Goal: Transaction & Acquisition: Purchase product/service

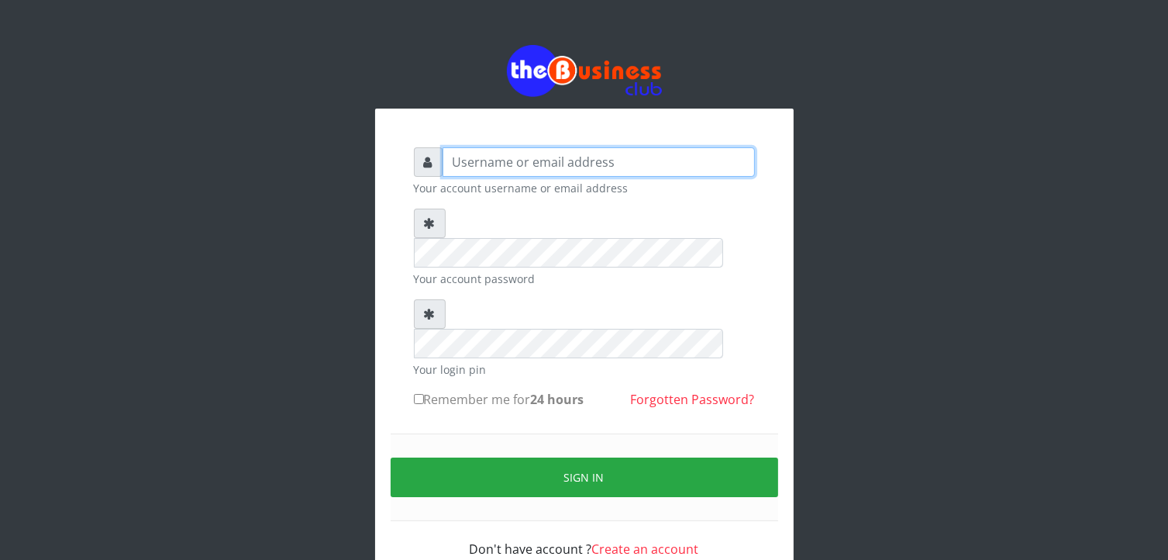
click at [483, 165] on input "text" at bounding box center [599, 161] width 312 height 29
type input "[EMAIL_ADDRESS][DOMAIN_NAME]"
click at [415, 394] on input "Remember me for 24 hours" at bounding box center [419, 399] width 10 height 10
checkbox input "true"
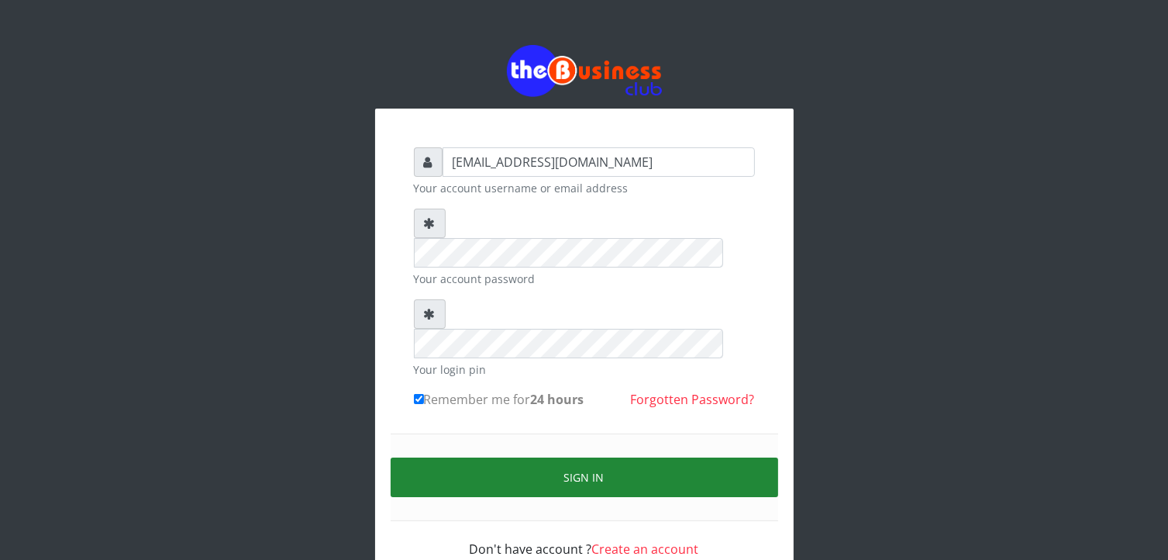
click at [519, 457] on button "Sign in" at bounding box center [585, 477] width 388 height 40
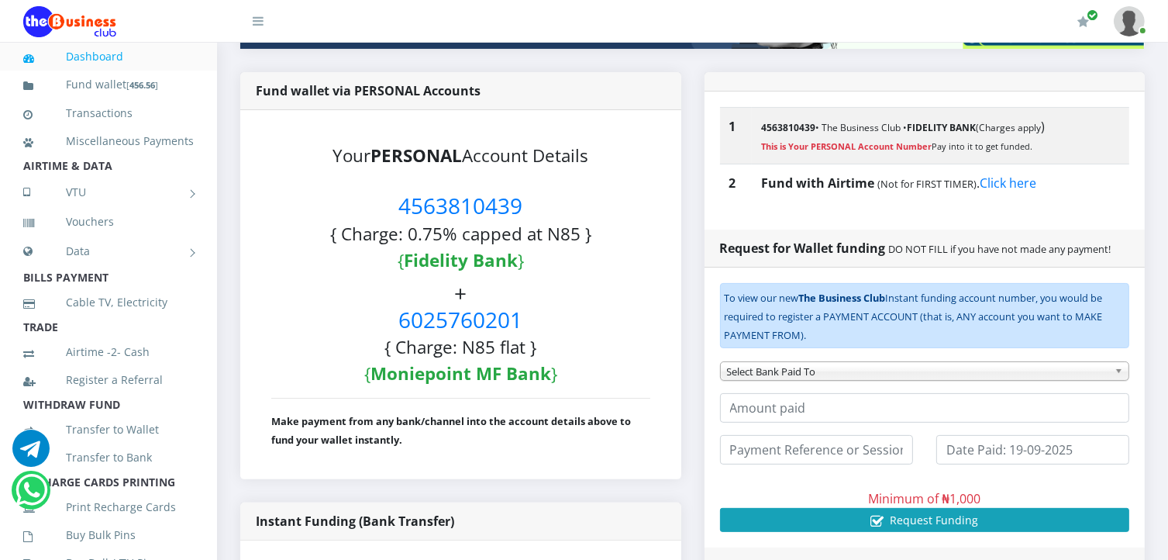
scroll to position [328, 0]
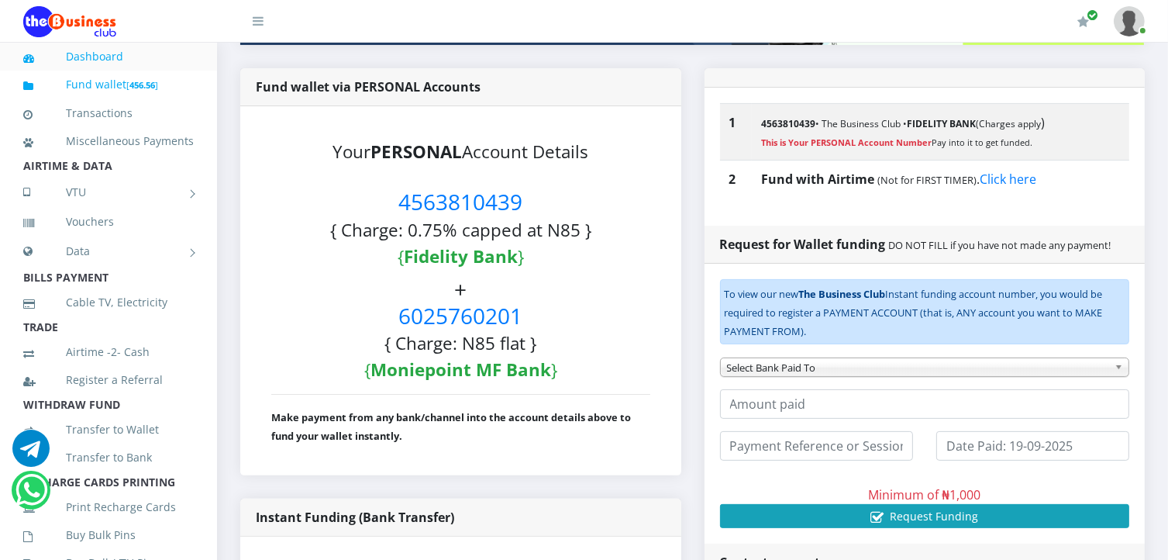
click at [129, 81] on small "[ 456.56 ]" at bounding box center [142, 85] width 32 height 12
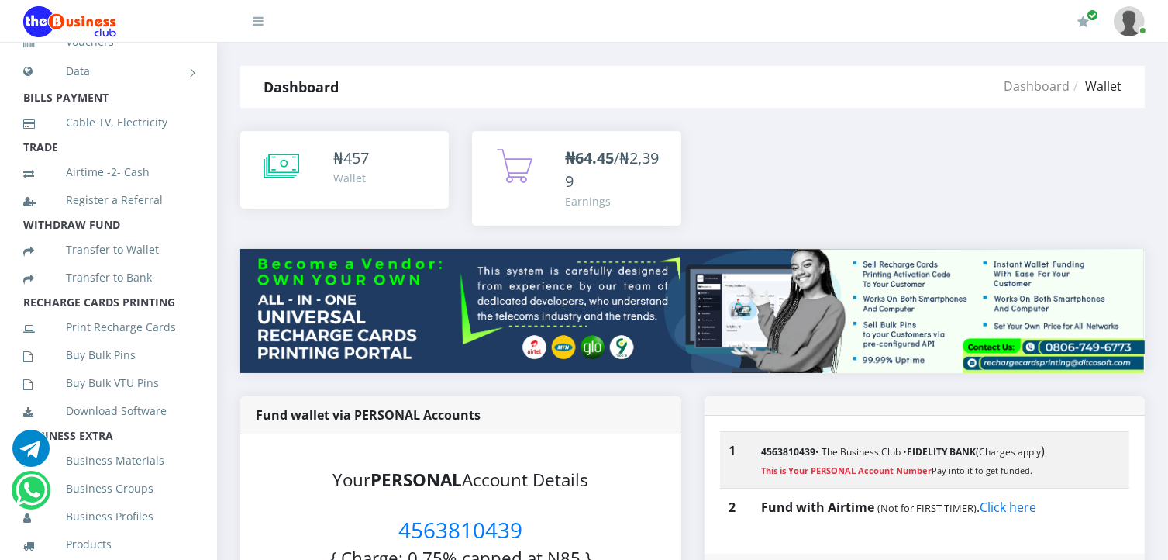
scroll to position [205, 0]
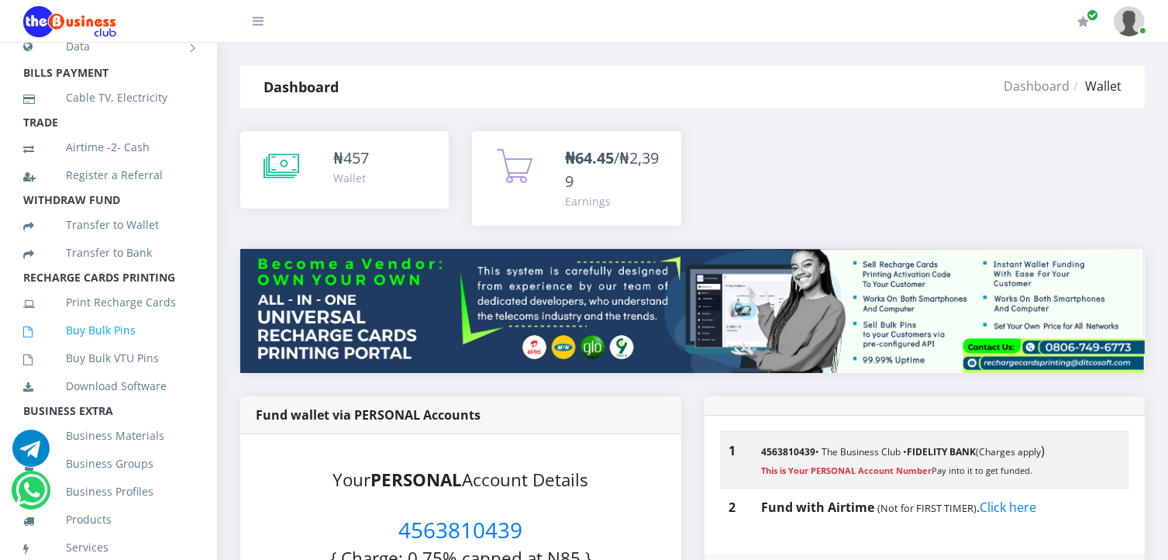
click at [98, 348] on link "Buy Bulk Pins" at bounding box center [108, 330] width 171 height 36
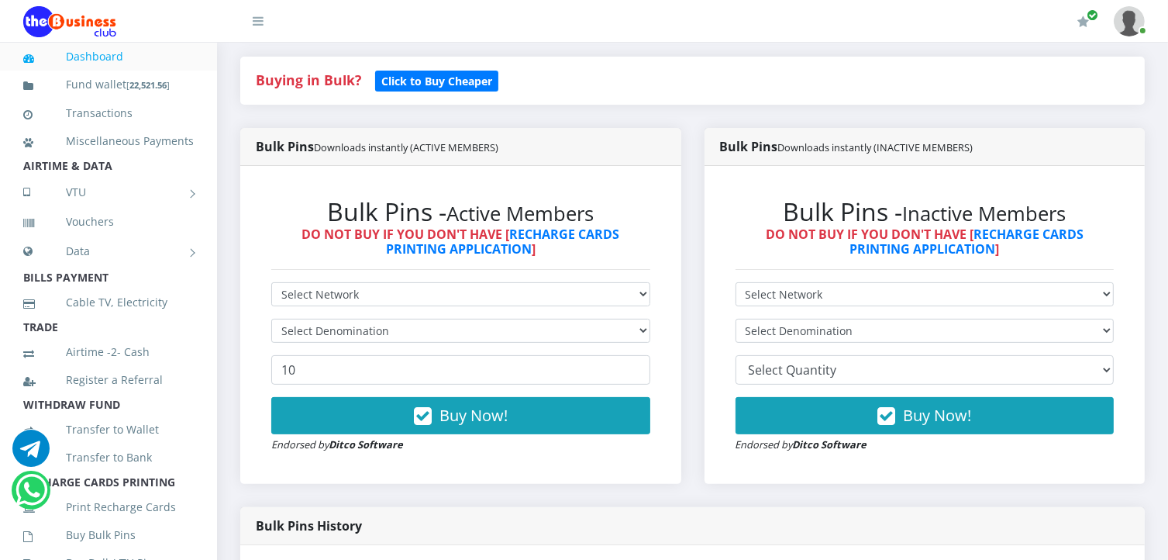
scroll to position [447, 0]
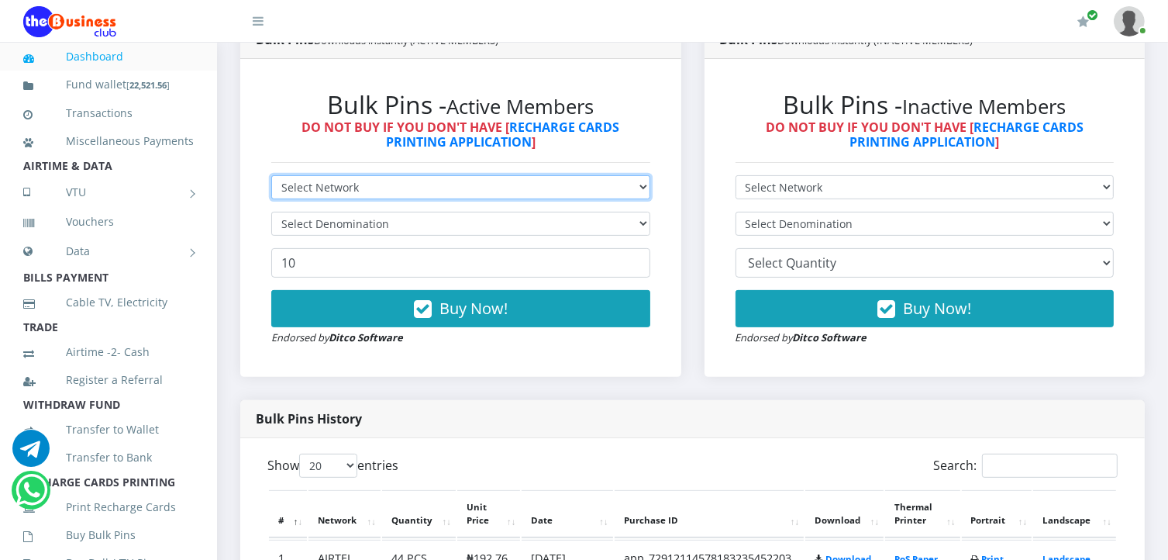
click at [579, 185] on select "Select Network MTN Globacom 9Mobile Airtel" at bounding box center [460, 187] width 379 height 24
select select "MTN"
click at [271, 175] on select "Select Network MTN Globacom 9Mobile Airtel" at bounding box center [460, 187] width 379 height 24
click at [502, 192] on select "Select Network MTN Globacom 9Mobile Airtel" at bounding box center [460, 187] width 379 height 24
select select "Airtel"
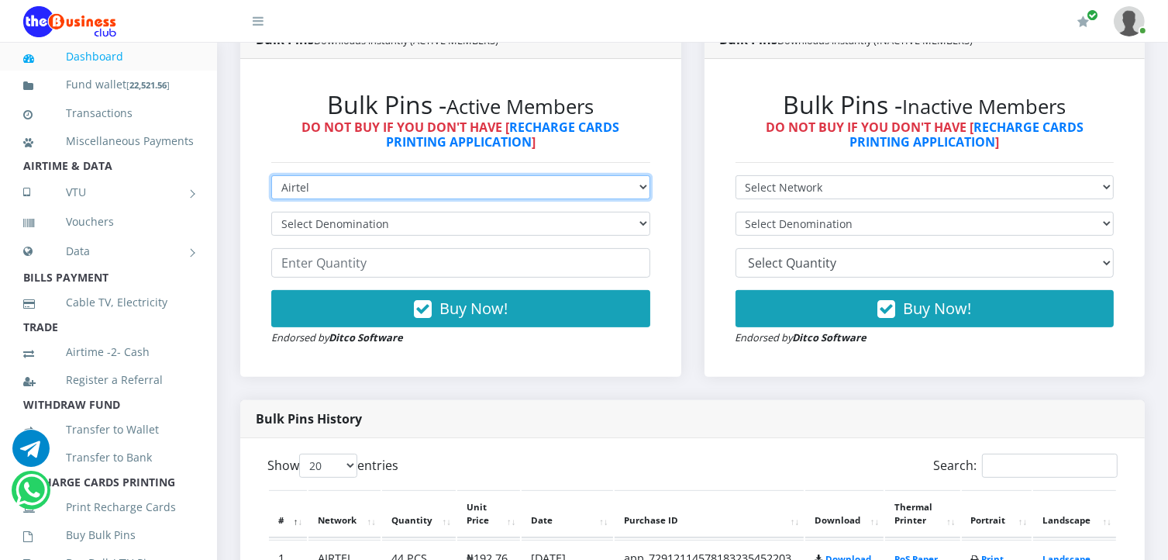
click at [271, 175] on select "Select Network MTN Globacom 9Mobile Airtel" at bounding box center [460, 187] width 379 height 24
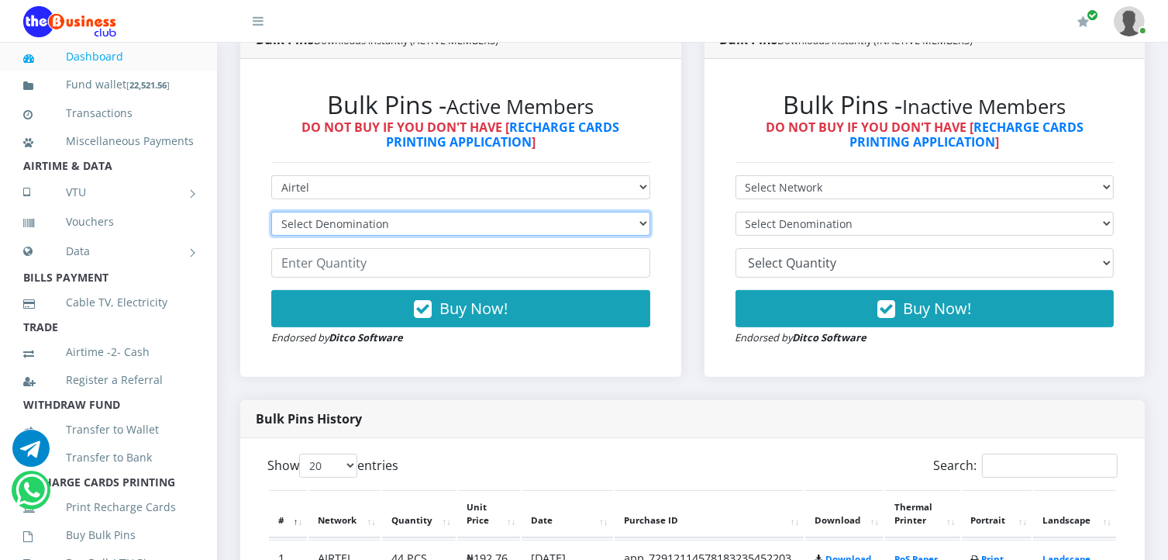
click at [326, 226] on select "Select Denomination" at bounding box center [460, 224] width 379 height 24
select select "96.38-100"
click at [271, 212] on select "Select Denomination Airtel NGN100 - ₦96.38 Airtel NGN200 - ₦192.76 Airtel NGN50…" at bounding box center [460, 224] width 379 height 24
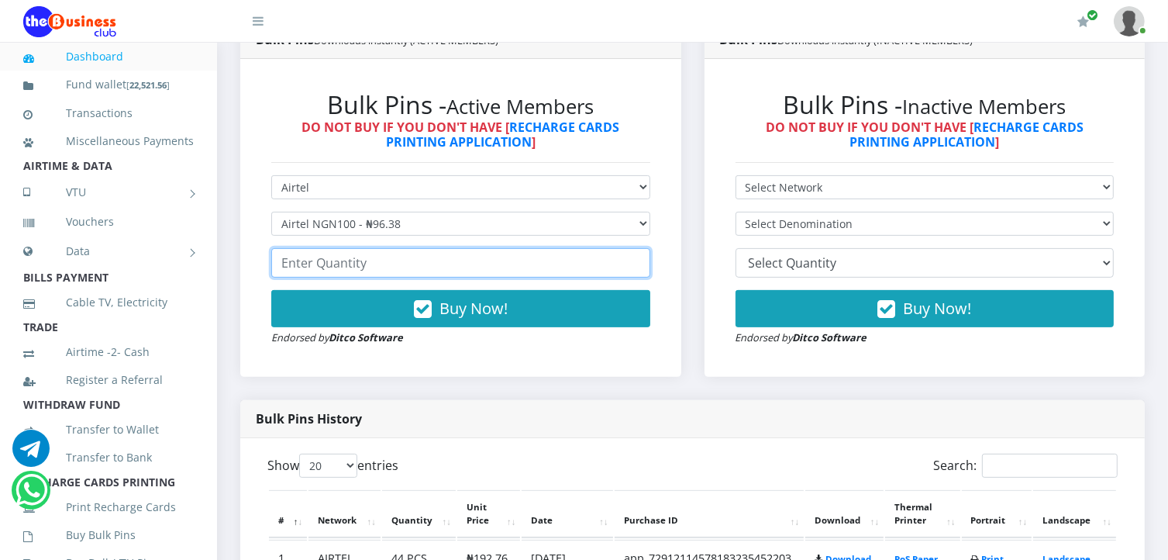
click at [329, 270] on input "number" at bounding box center [460, 262] width 379 height 29
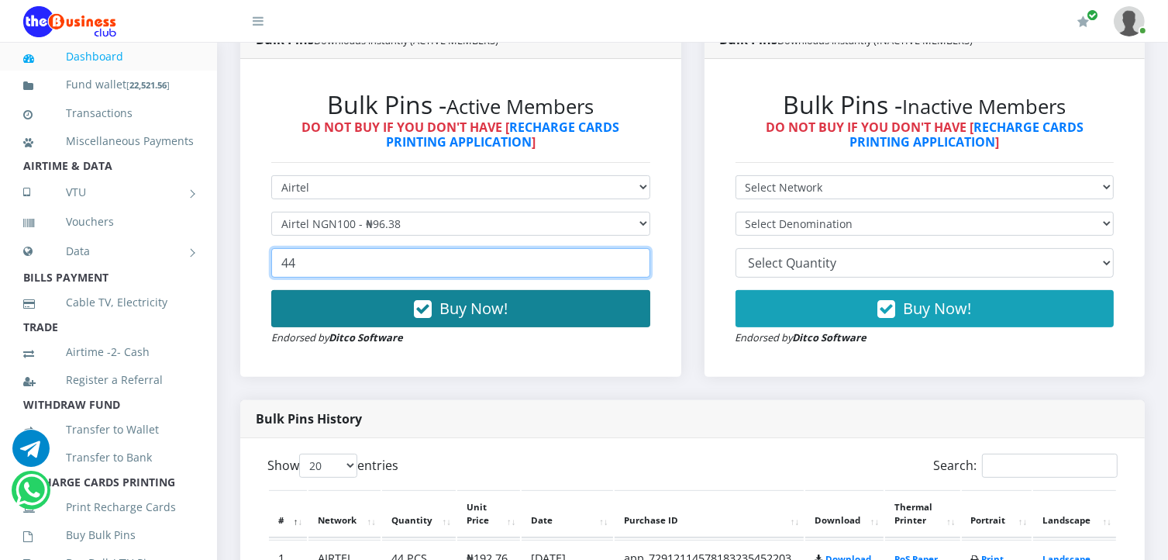
type input "44"
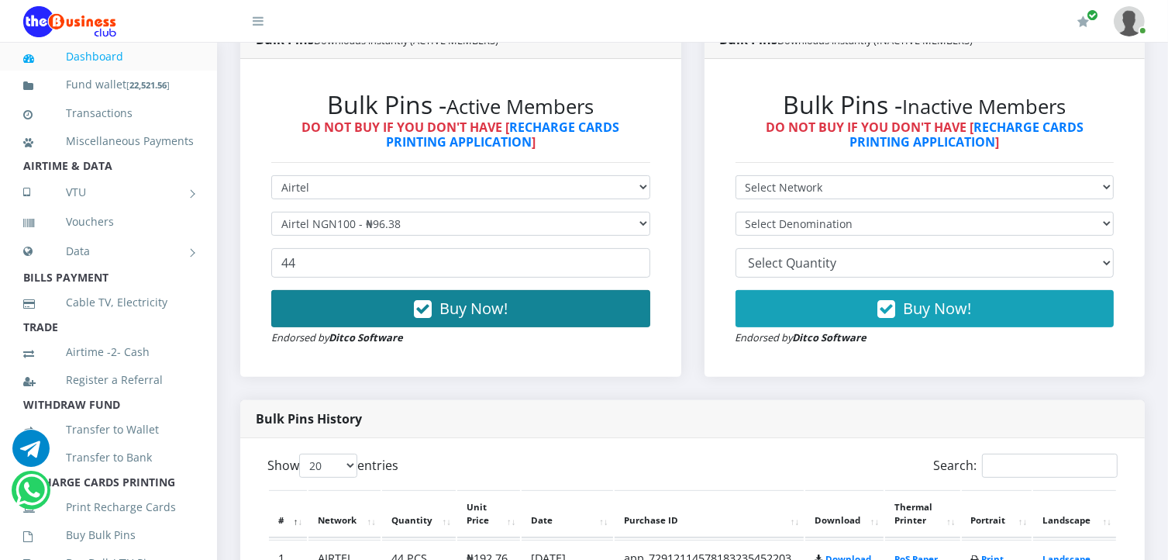
click at [474, 308] on span "Buy Now!" at bounding box center [474, 308] width 68 height 21
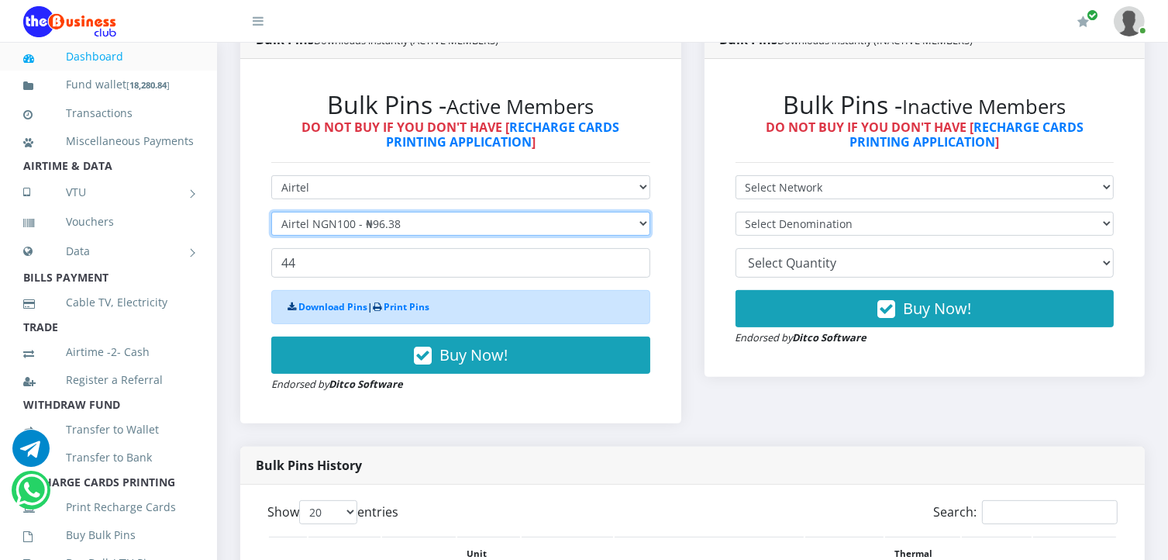
click at [513, 229] on select "Select Denomination Airtel NGN100 - ₦96.38 Airtel NGN200 - ₦192.76 Airtel NGN50…" at bounding box center [460, 224] width 379 height 24
select select "192.76-200"
click at [271, 212] on select "Select Denomination Airtel NGN100 - ₦96.38 Airtel NGN200 - ₦192.76 Airtel NGN50…" at bounding box center [460, 224] width 379 height 24
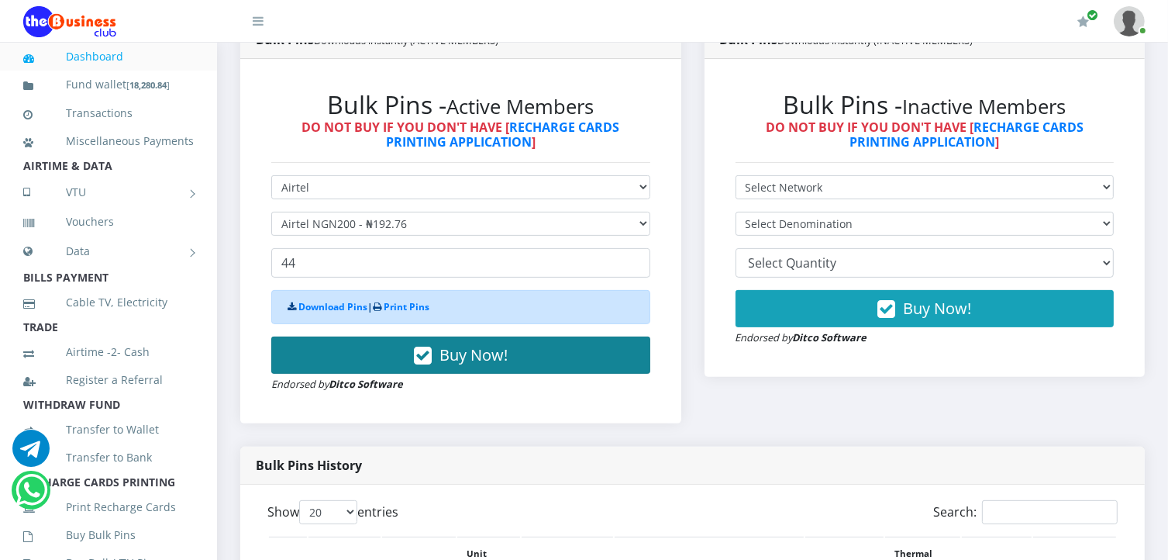
click at [478, 351] on span "Buy Now!" at bounding box center [474, 354] width 68 height 21
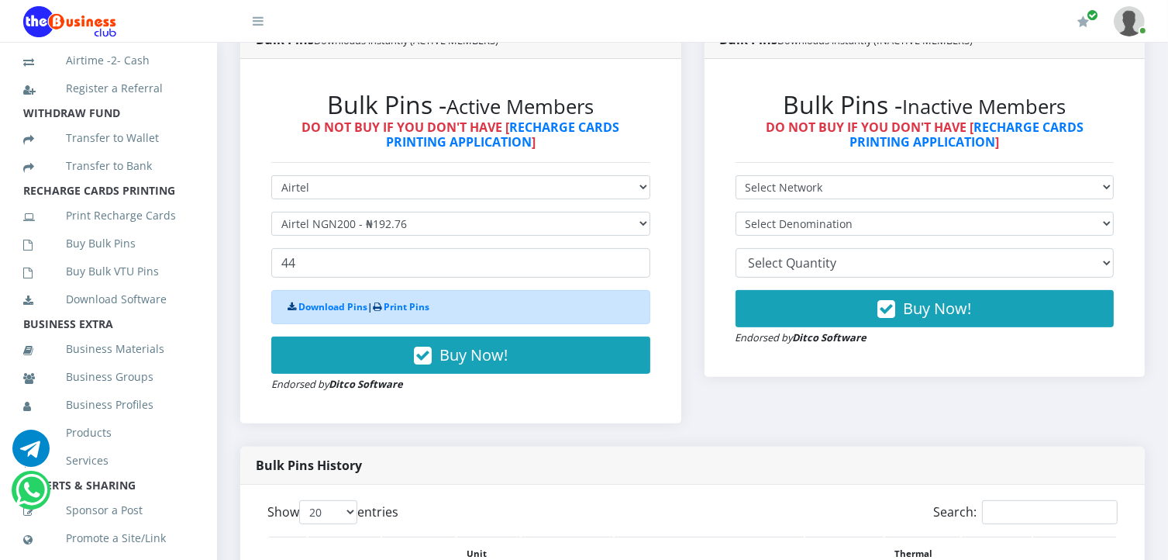
scroll to position [312, 0]
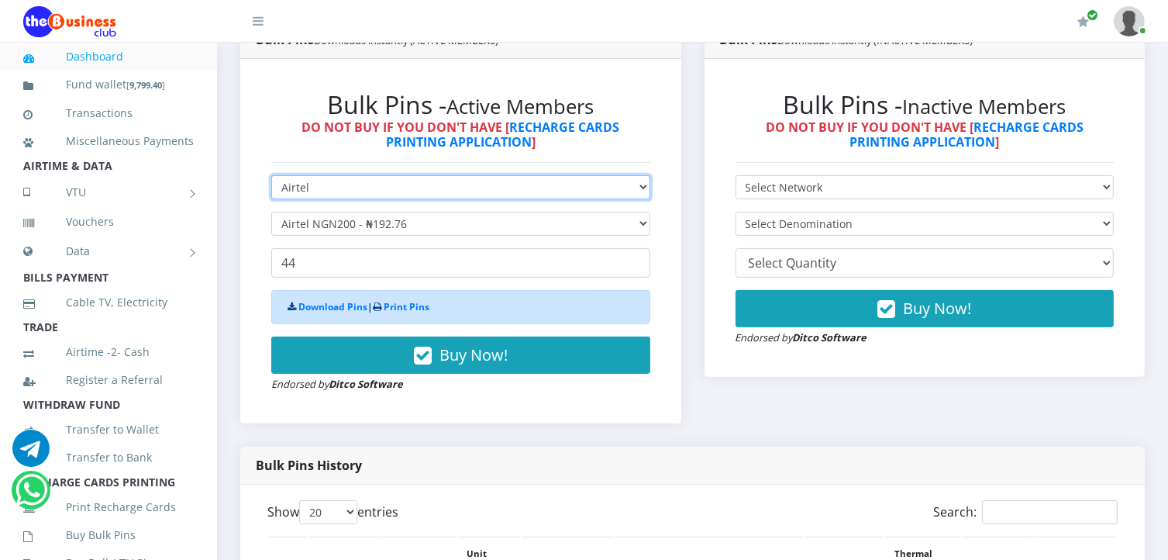
click at [411, 185] on select "Select Network MTN Globacom 9Mobile Airtel" at bounding box center [460, 187] width 379 height 24
select select "MTN"
click at [271, 175] on select "Select Network MTN Globacom 9Mobile Airtel" at bounding box center [460, 187] width 379 height 24
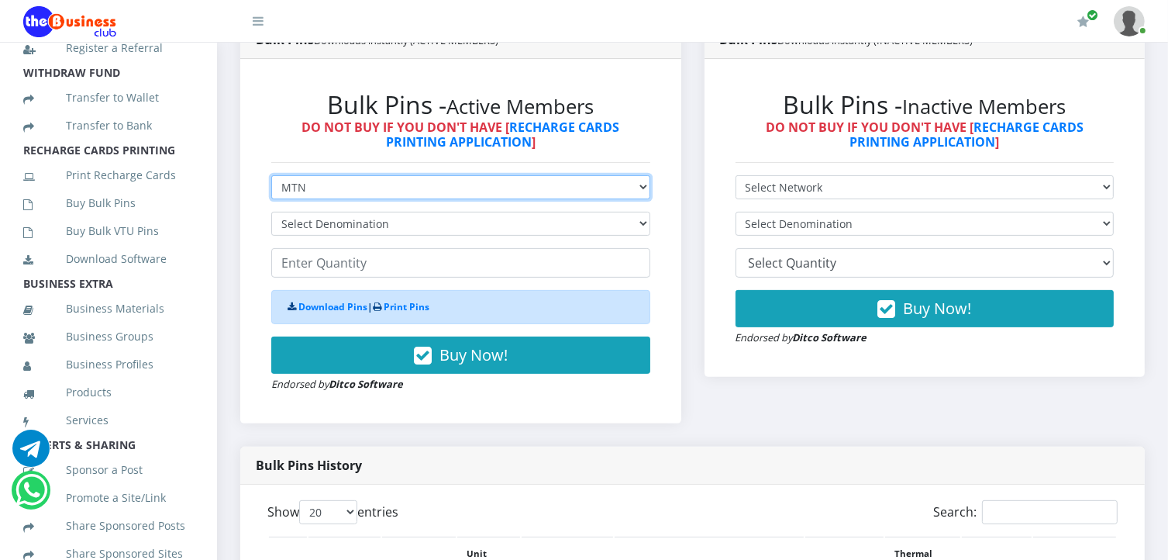
scroll to position [353, 0]
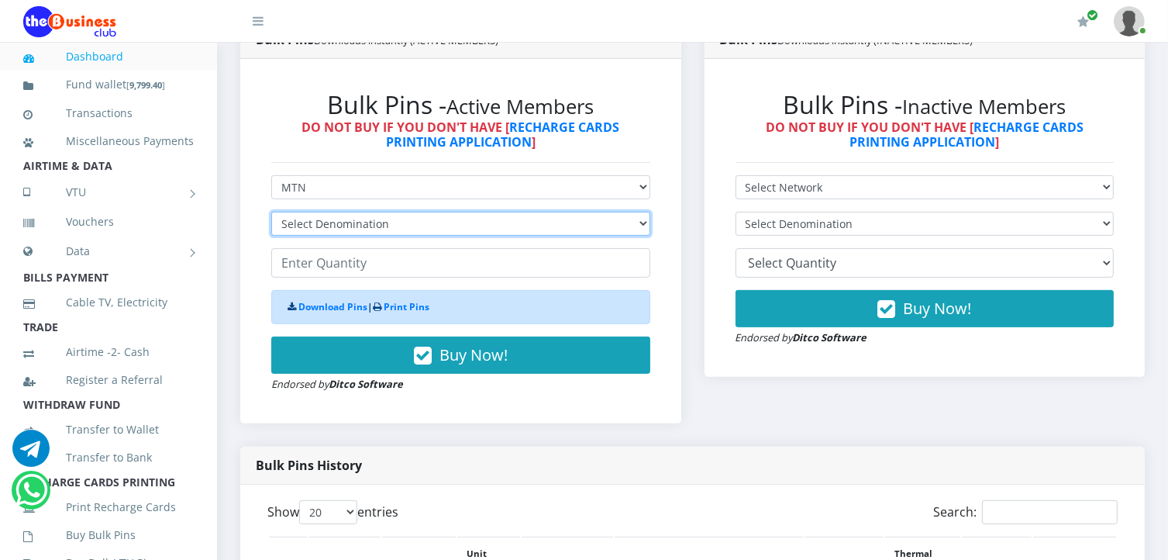
click at [381, 230] on select "Select Denomination MTN NGN100 - ₦96.99 MTN NGN200 - ₦193.98 MTN NGN400 - ₦387.…" at bounding box center [460, 224] width 379 height 24
select select "96.99-100"
click at [271, 212] on select "Select Denomination MTN NGN100 - ₦96.99 MTN NGN200 - ₦193.98 MTN NGN400 - ₦387.…" at bounding box center [460, 224] width 379 height 24
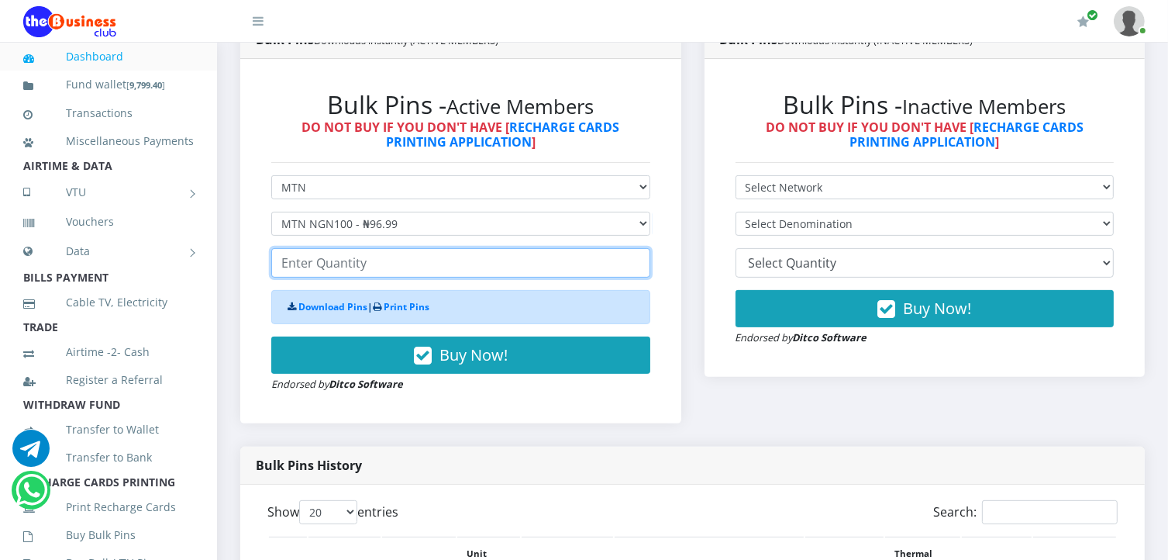
click at [366, 264] on input "number" at bounding box center [460, 262] width 379 height 29
type input "4"
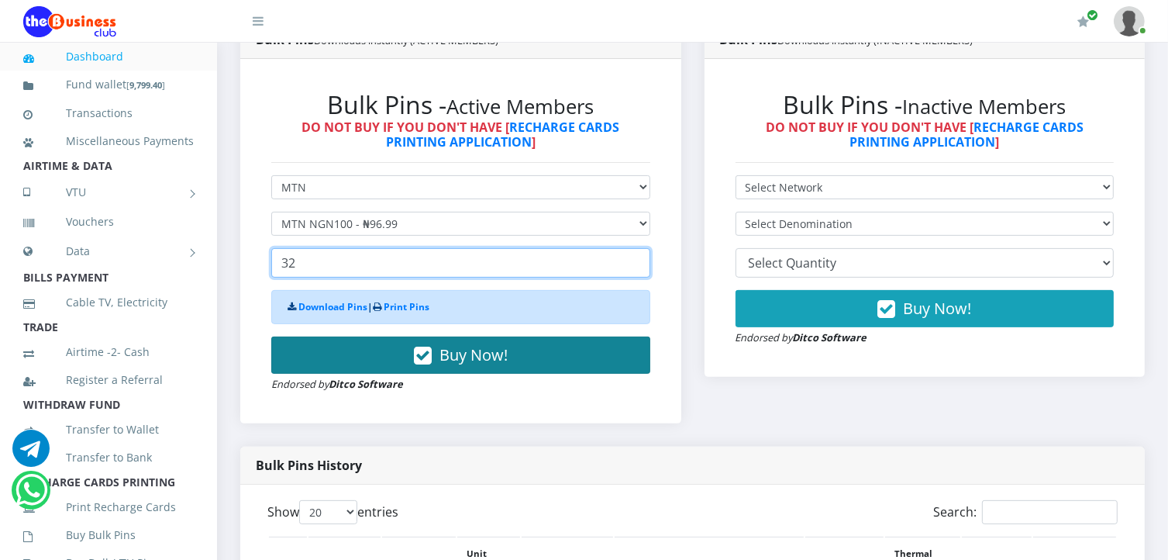
type input "32"
click at [487, 357] on span "Buy Now!" at bounding box center [474, 354] width 68 height 21
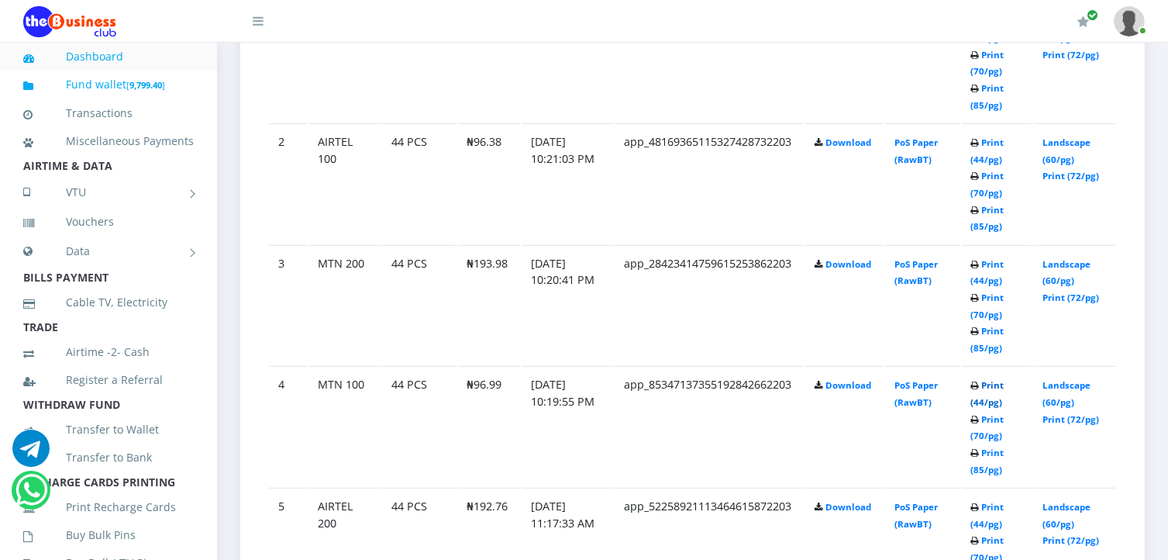
scroll to position [494, 0]
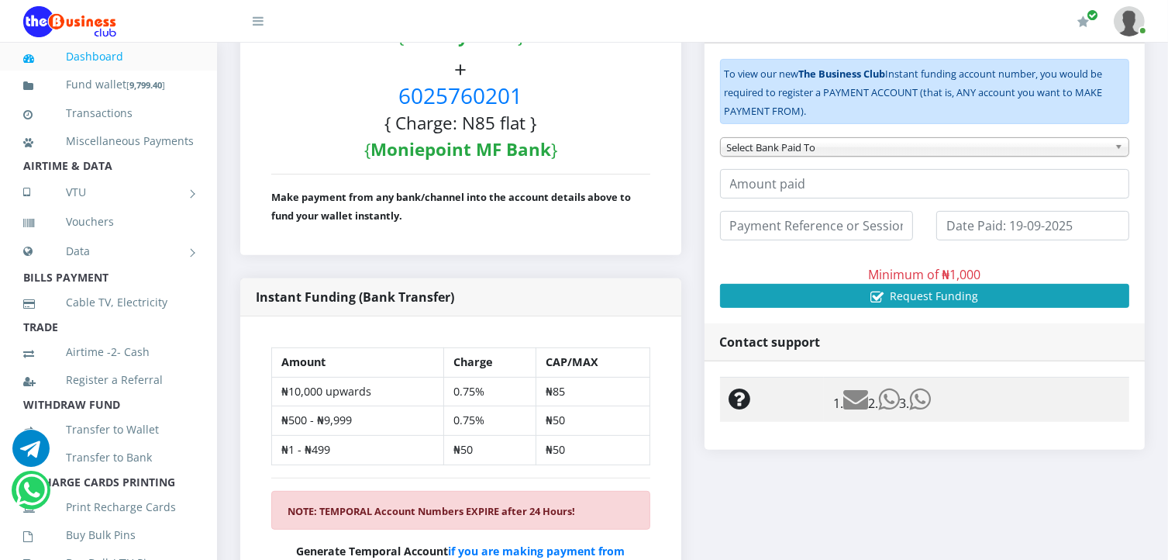
scroll to position [353, 0]
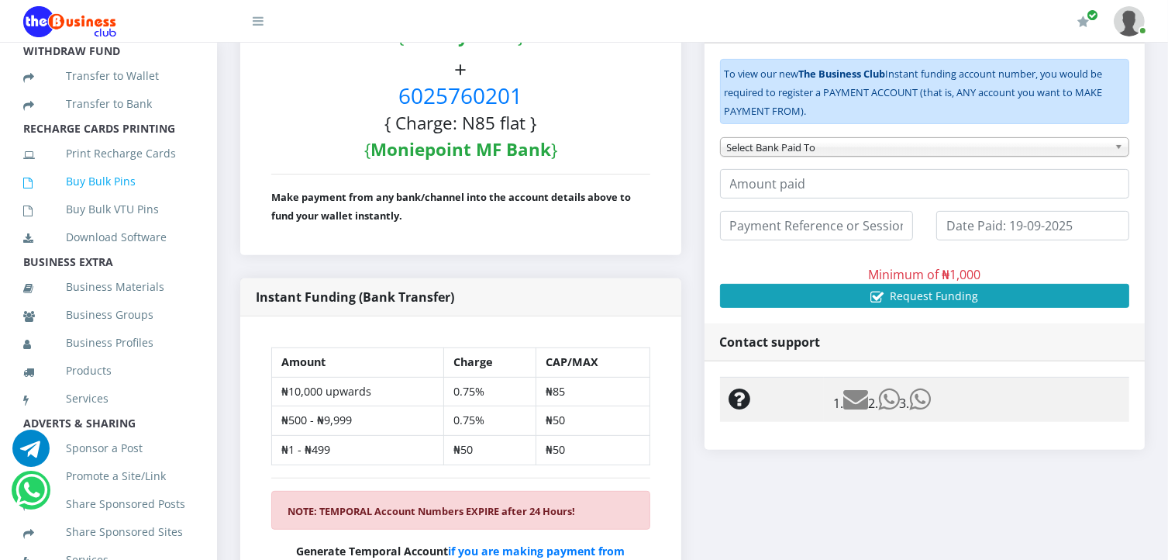
click at [90, 199] on link "Buy Bulk Pins" at bounding box center [108, 182] width 171 height 36
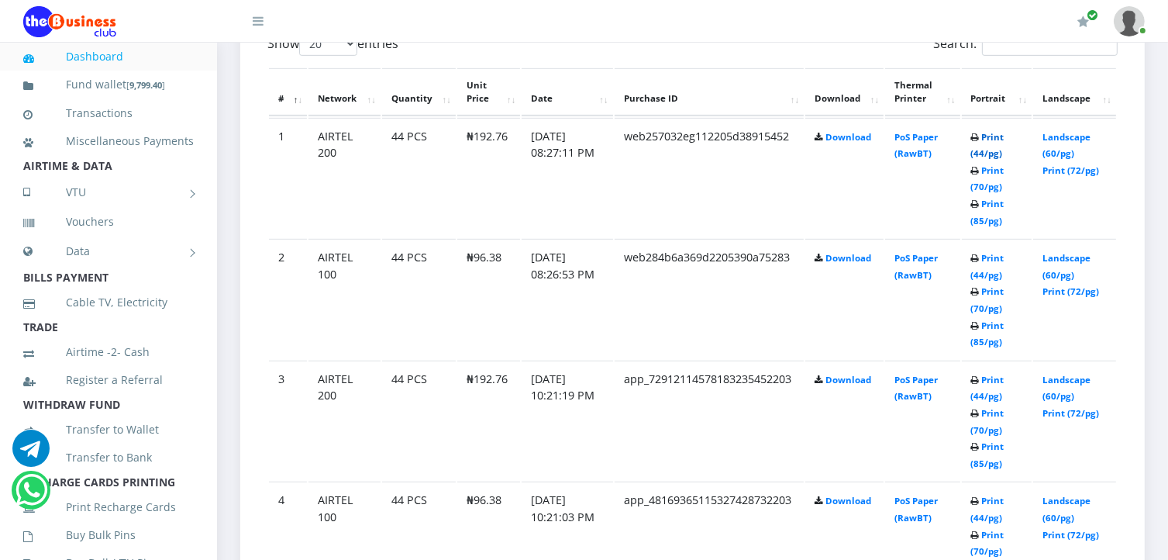
scroll to position [378, 0]
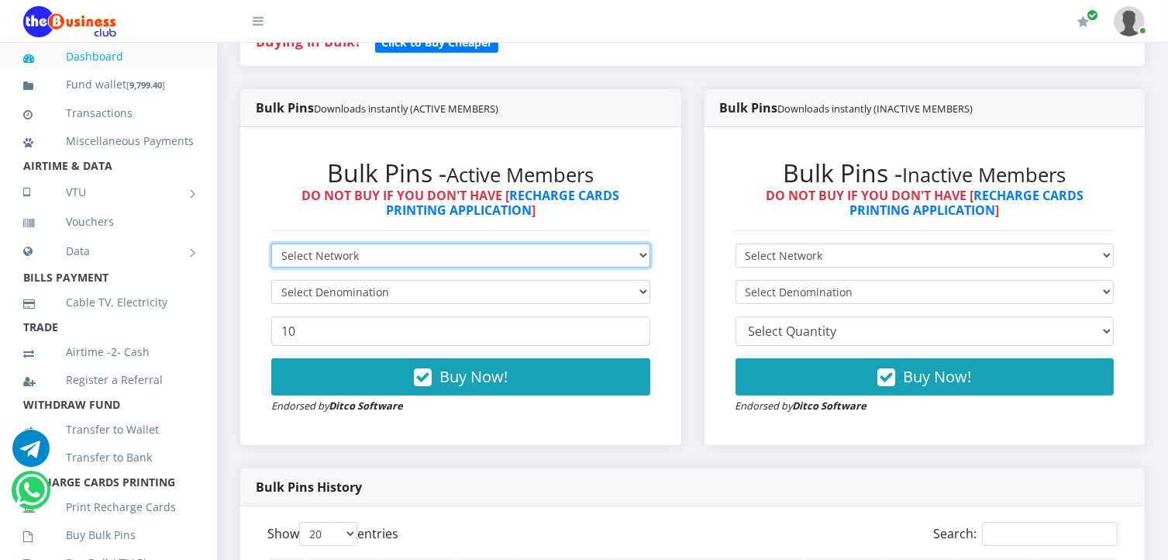
click at [592, 256] on select "Select Network MTN Globacom 9Mobile Airtel" at bounding box center [460, 255] width 379 height 24
select select "MTN"
click at [271, 243] on select "Select Network MTN Globacom 9Mobile Airtel" at bounding box center [460, 255] width 379 height 24
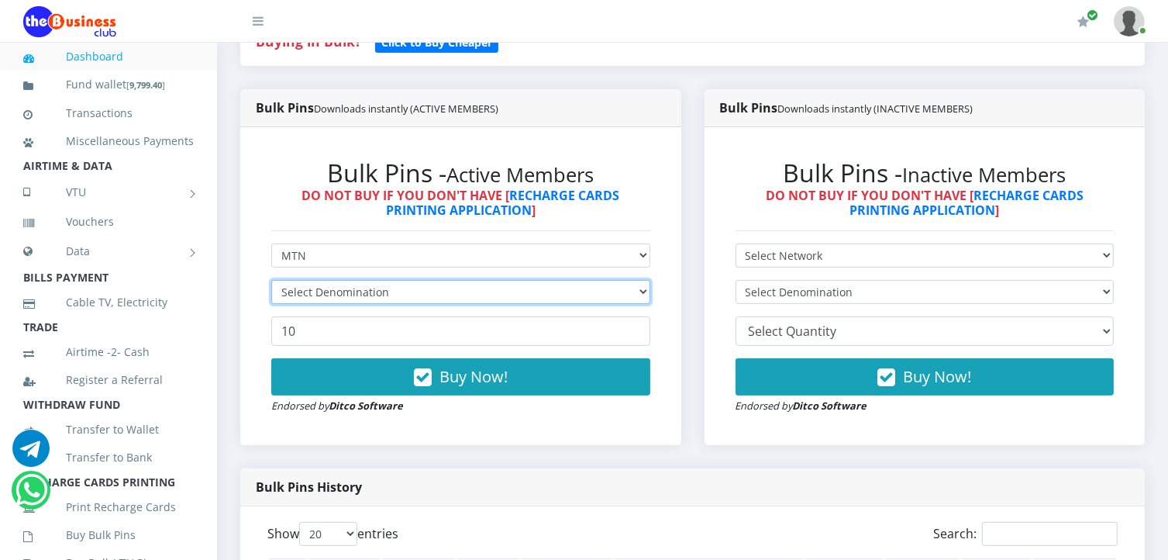
click at [442, 291] on select "Select Denomination" at bounding box center [460, 292] width 379 height 24
click at [440, 292] on select "Select Denomination MTN NGN100 - ₦96.99 MTN NGN200 - ₦193.98 MTN NGN400 - ₦387.…" at bounding box center [460, 292] width 379 height 24
click at [634, 294] on select "Select Denomination MTN NGN100 - ₦96.99 MTN NGN200 - ₦193.98 MTN NGN400 - ₦387.…" at bounding box center [460, 292] width 379 height 24
select select "193.98-200"
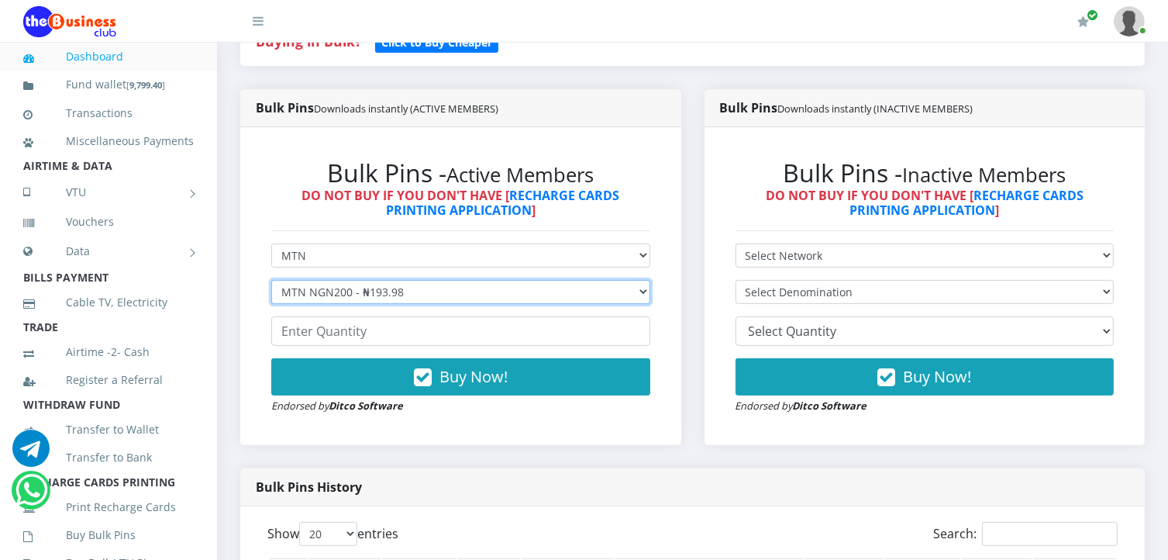
click at [271, 280] on select "Select Denomination MTN NGN100 - ₦96.99 MTN NGN200 - ₦193.98 MTN NGN400 - ₦387.…" at bounding box center [460, 292] width 379 height 24
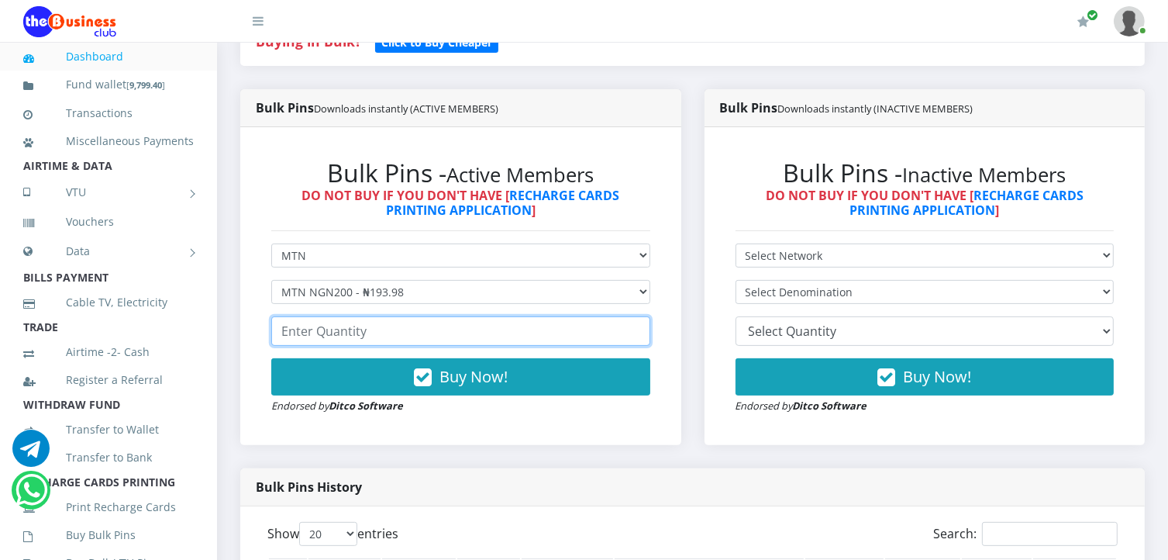
click at [371, 329] on input "number" at bounding box center [460, 330] width 379 height 29
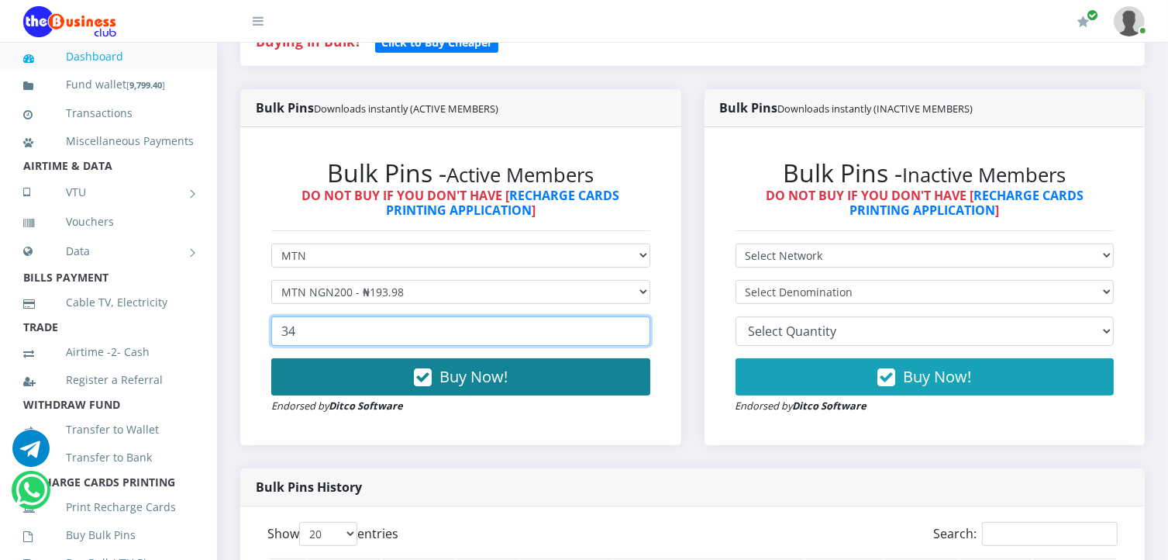
type input "34"
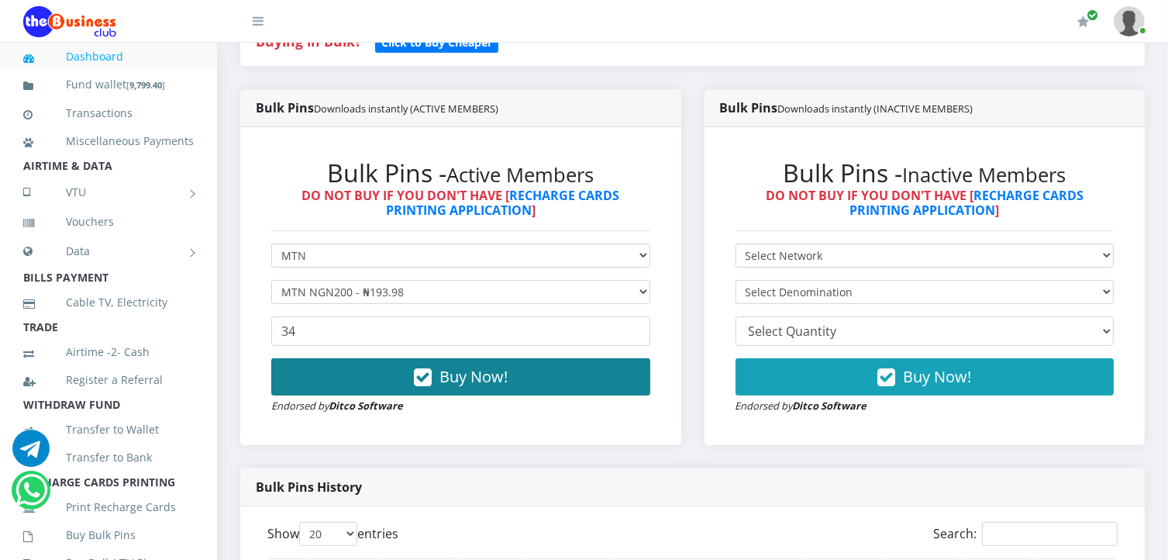
click at [447, 373] on span "Buy Now!" at bounding box center [474, 376] width 68 height 21
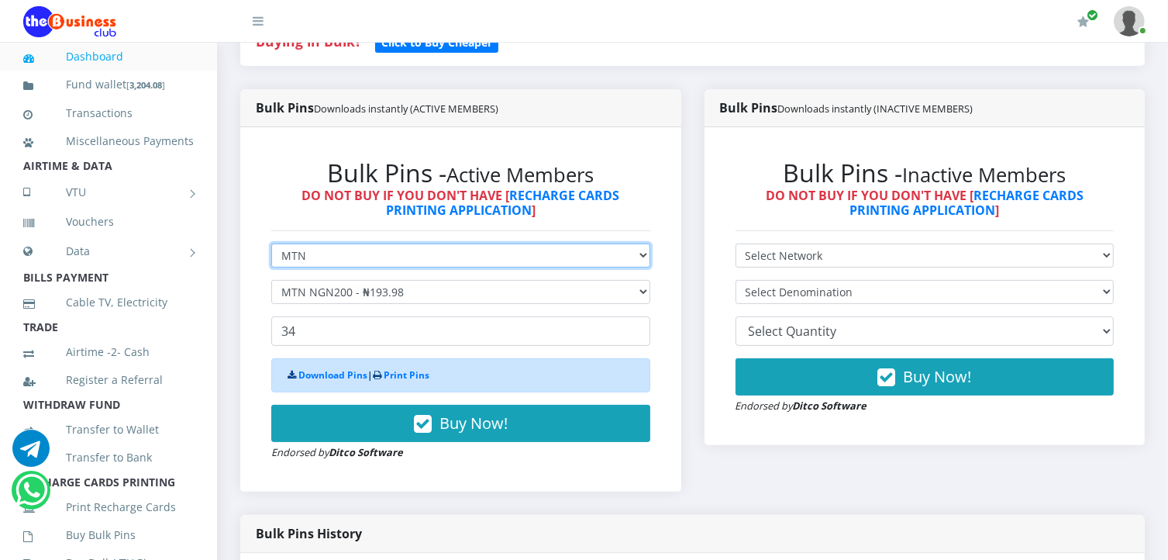
click at [450, 255] on select "Select Network MTN Globacom 9Mobile Airtel" at bounding box center [460, 255] width 379 height 24
click at [271, 243] on select "Select Network MTN Globacom 9Mobile Airtel" at bounding box center [460, 255] width 379 height 24
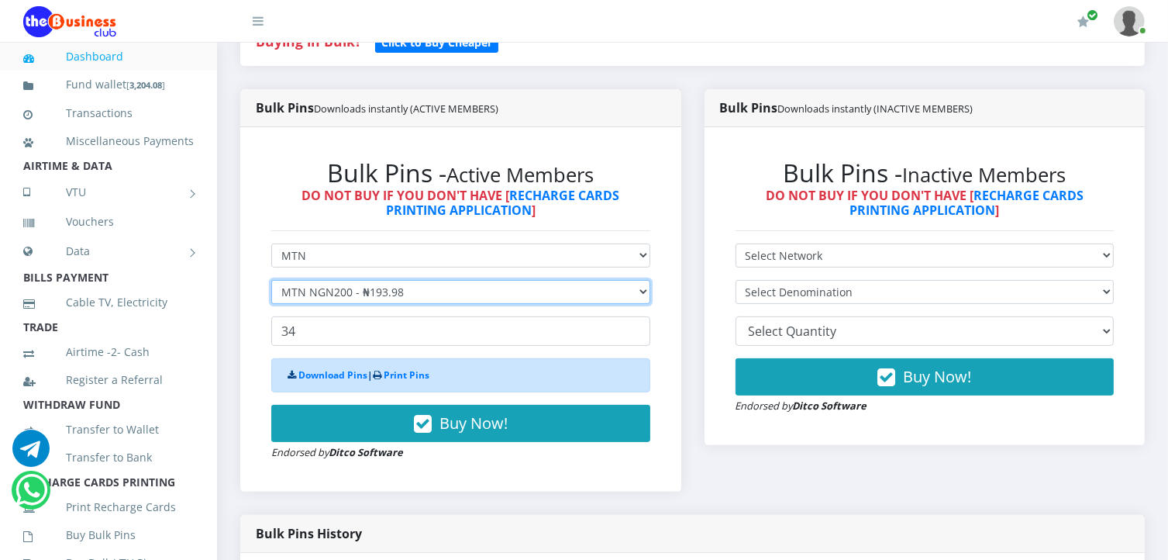
click at [347, 295] on select "Select Denomination MTN NGN100 - ₦96.99 MTN NGN200 - ₦193.98 MTN NGN400 - ₦387.…" at bounding box center [460, 292] width 379 height 24
select select "96.99-100"
click at [271, 280] on select "Select Denomination MTN NGN100 - ₦96.99 MTN NGN200 - ₦193.98 MTN NGN400 - ₦387.…" at bounding box center [460, 292] width 379 height 24
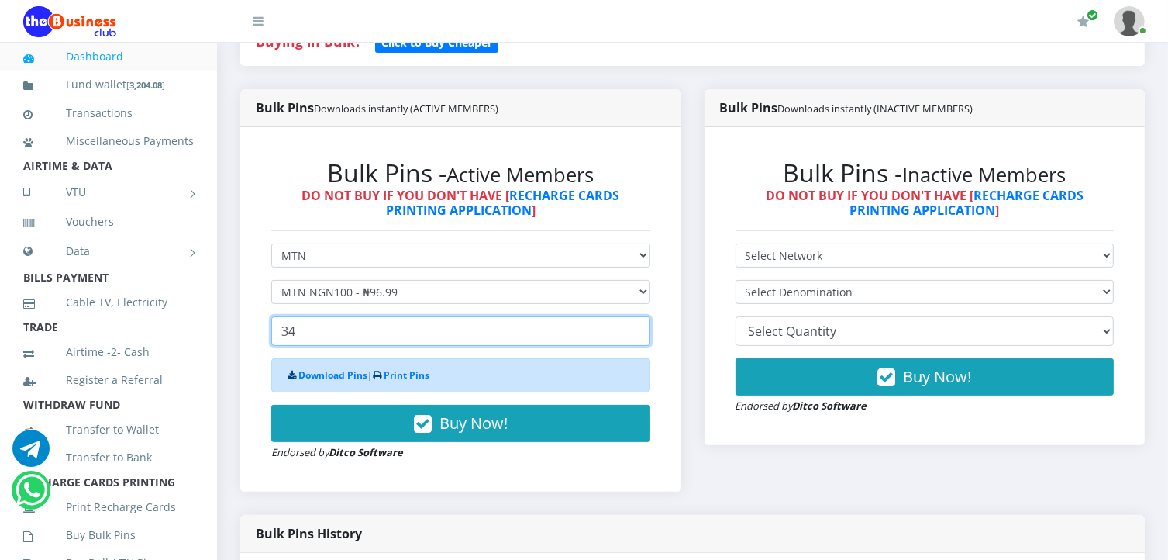
click at [347, 333] on input "34" at bounding box center [460, 330] width 379 height 29
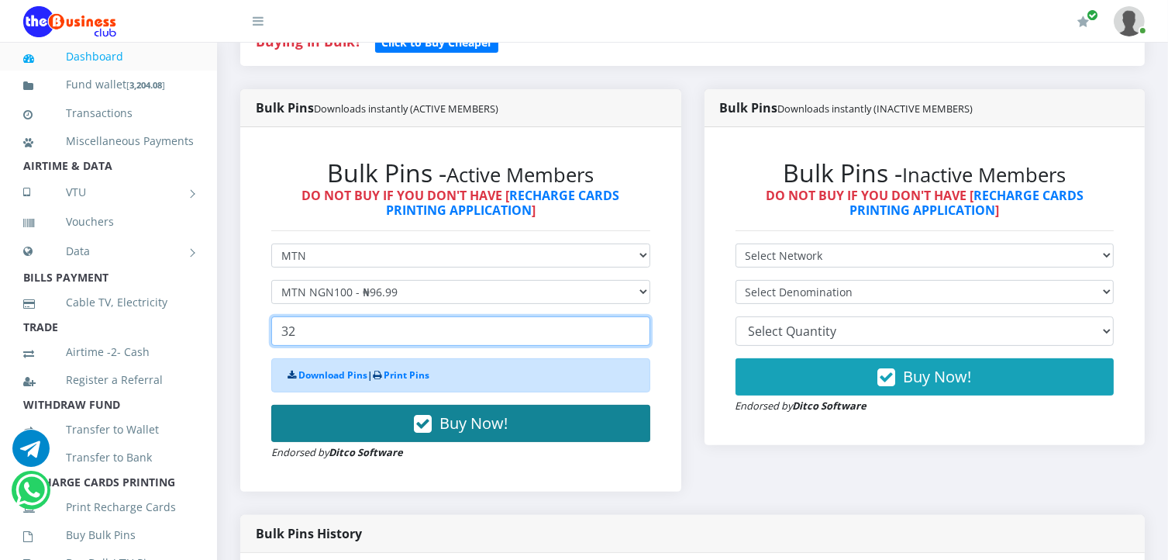
type input "32"
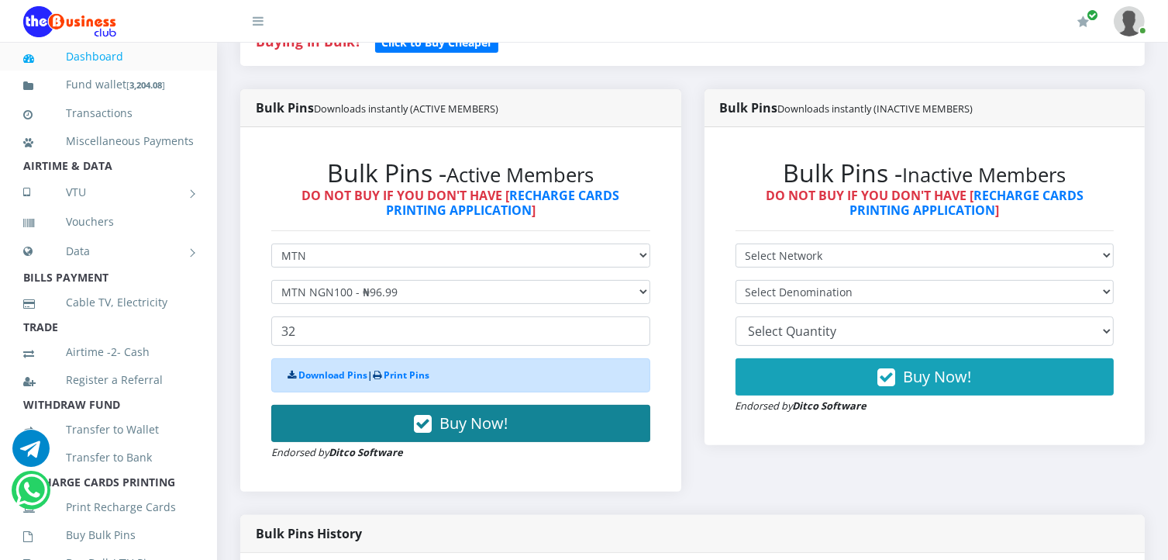
click at [459, 432] on span "Buy Now!" at bounding box center [474, 422] width 68 height 21
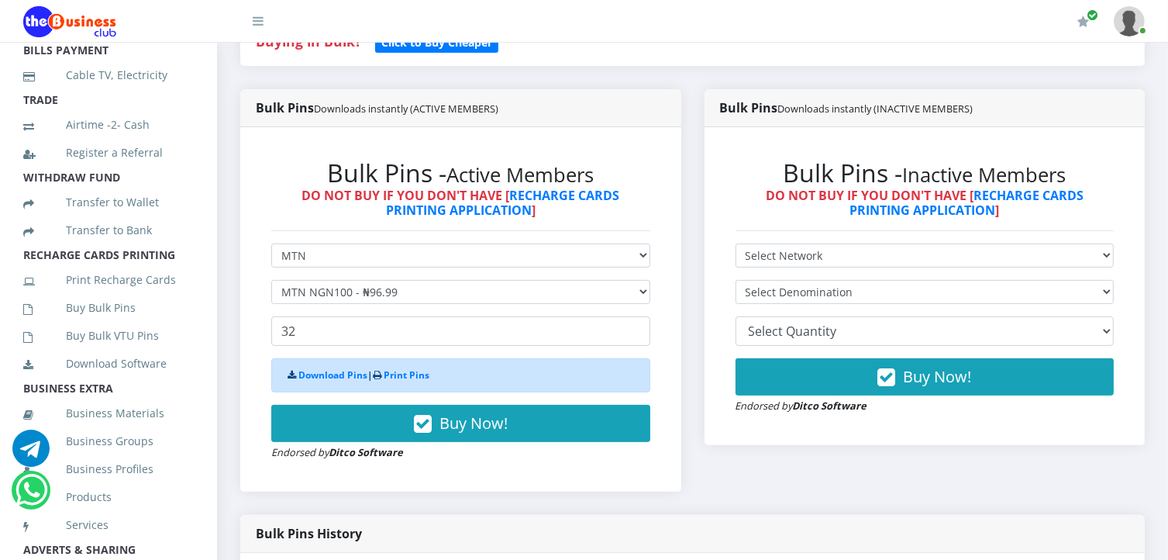
scroll to position [232, 0]
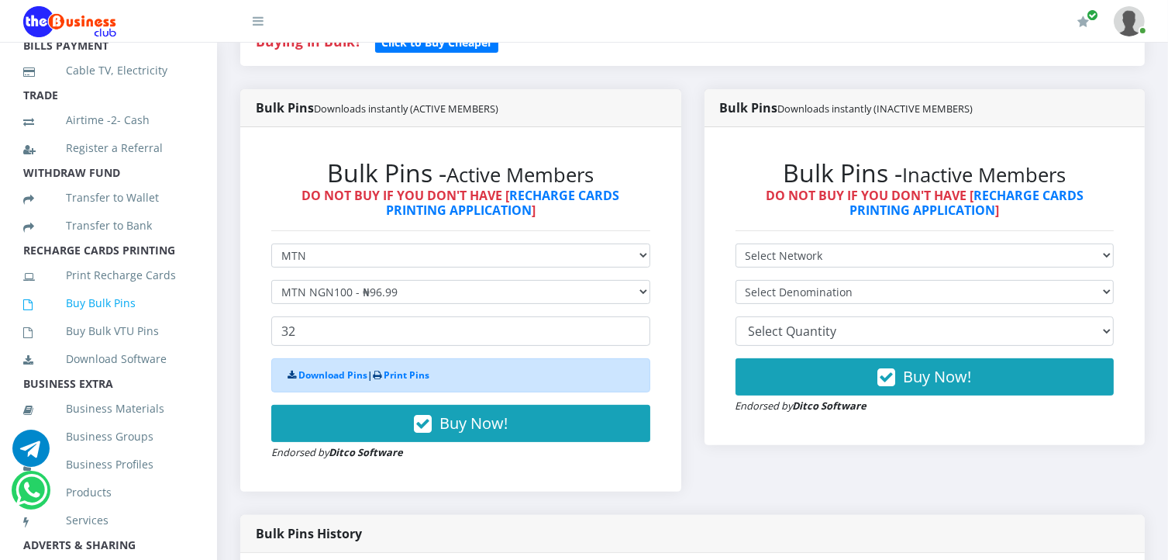
click at [87, 320] on link "Buy Bulk Pins" at bounding box center [108, 303] width 171 height 36
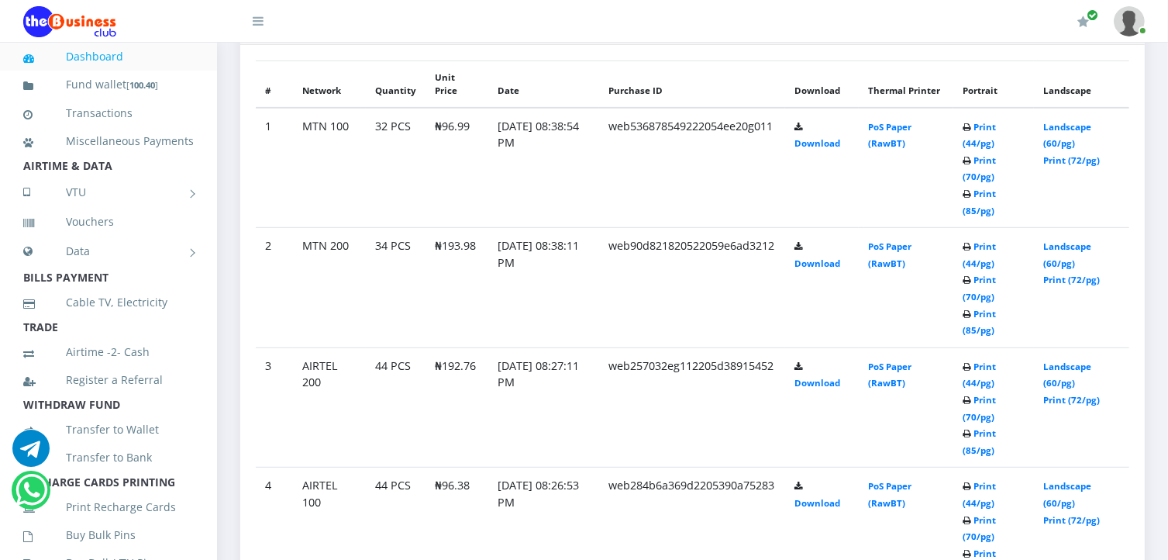
scroll to position [855, 0]
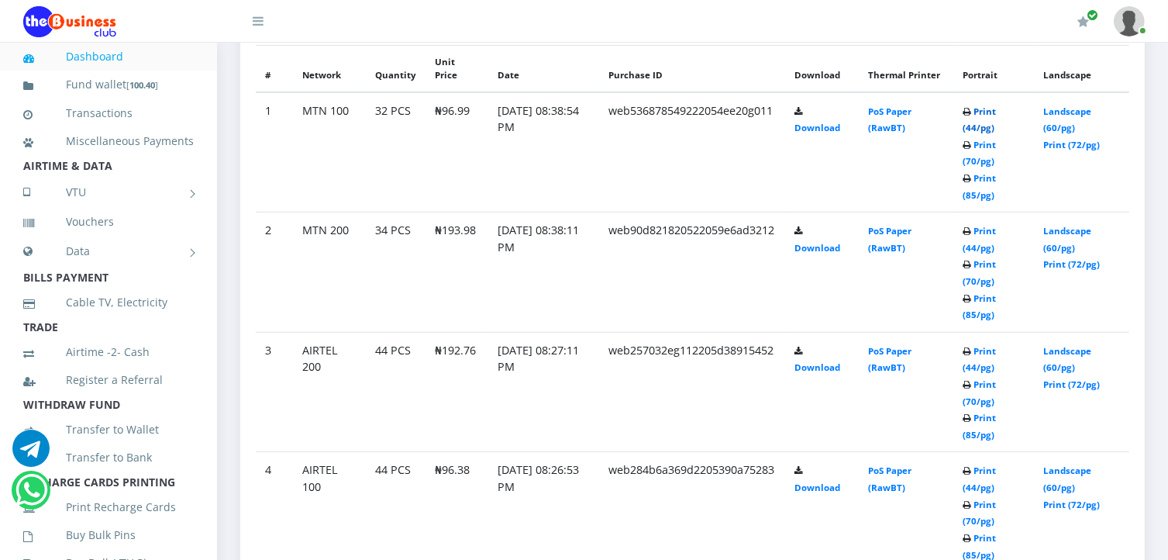
click at [980, 125] on link "Print (44/pg)" at bounding box center [979, 119] width 33 height 29
click at [980, 126] on link "Print (44/pg)" at bounding box center [979, 119] width 33 height 29
